Goal: Transaction & Acquisition: Download file/media

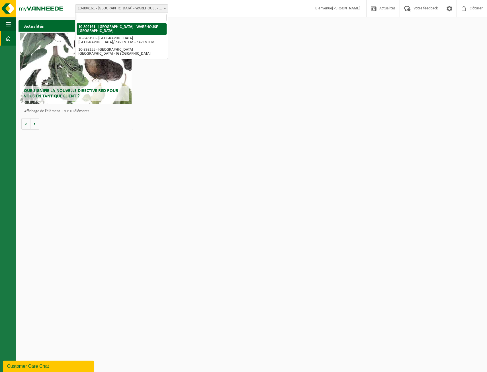
click at [157, 7] on span "10-804161 - [GEOGRAPHIC_DATA] - WAREHOUSE - [GEOGRAPHIC_DATA]" at bounding box center [121, 9] width 92 height 8
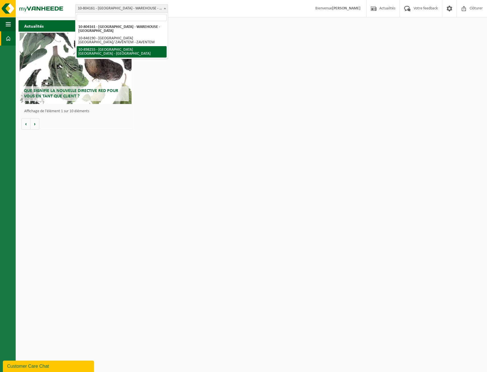
select select "119186"
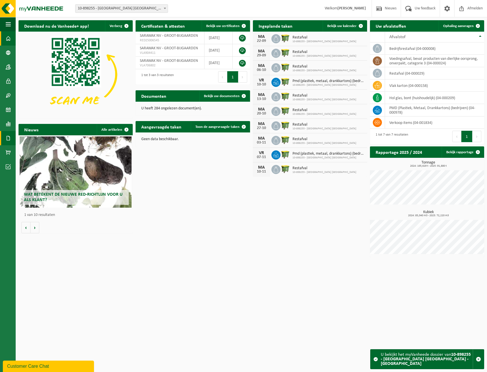
click at [7, 138] on span at bounding box center [8, 138] width 5 height 14
click at [39, 138] on span "Facturen" at bounding box center [40, 138] width 15 height 11
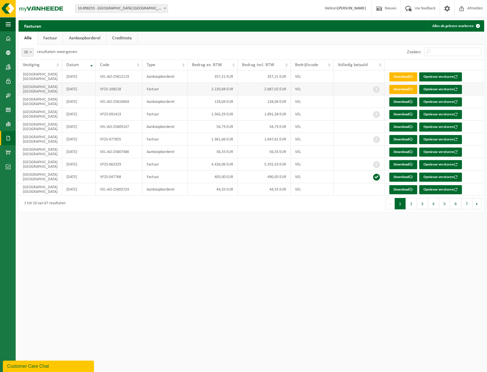
click at [397, 88] on link "Download" at bounding box center [403, 89] width 28 height 9
click at [396, 113] on link "Download" at bounding box center [403, 114] width 28 height 9
click at [398, 139] on link "Download" at bounding box center [403, 139] width 28 height 9
click at [396, 163] on link "Download" at bounding box center [403, 164] width 28 height 9
